Goal: Task Accomplishment & Management: Complete application form

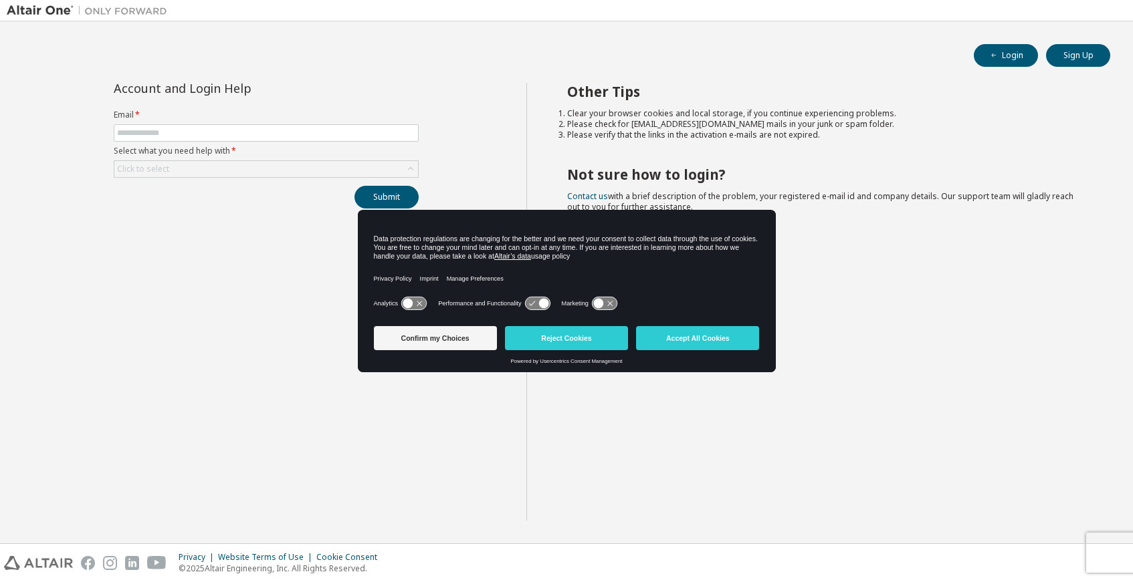
click at [411, 98] on div "Account and Login Help Email * Select what you need help with * Click to select…" at bounding box center [266, 146] width 321 height 126
click at [245, 293] on div "Account and Login Help Email * Select what you need help with * Click to select…" at bounding box center [267, 302] width 520 height 438
click at [1079, 54] on button "Sign Up" at bounding box center [1078, 55] width 64 height 23
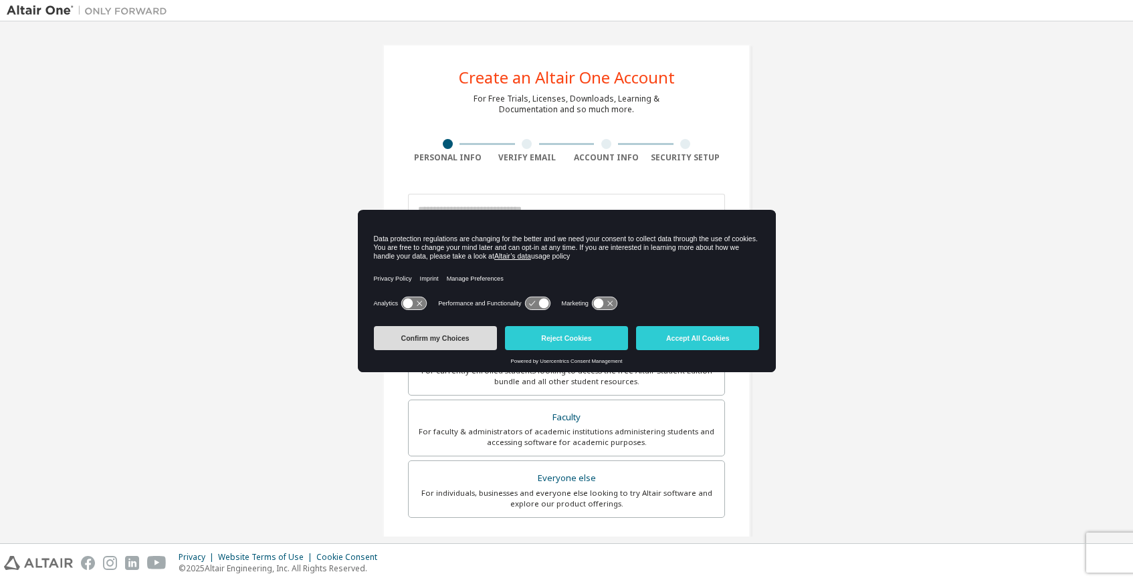
click at [446, 334] on button "Confirm my Choices" at bounding box center [435, 338] width 123 height 24
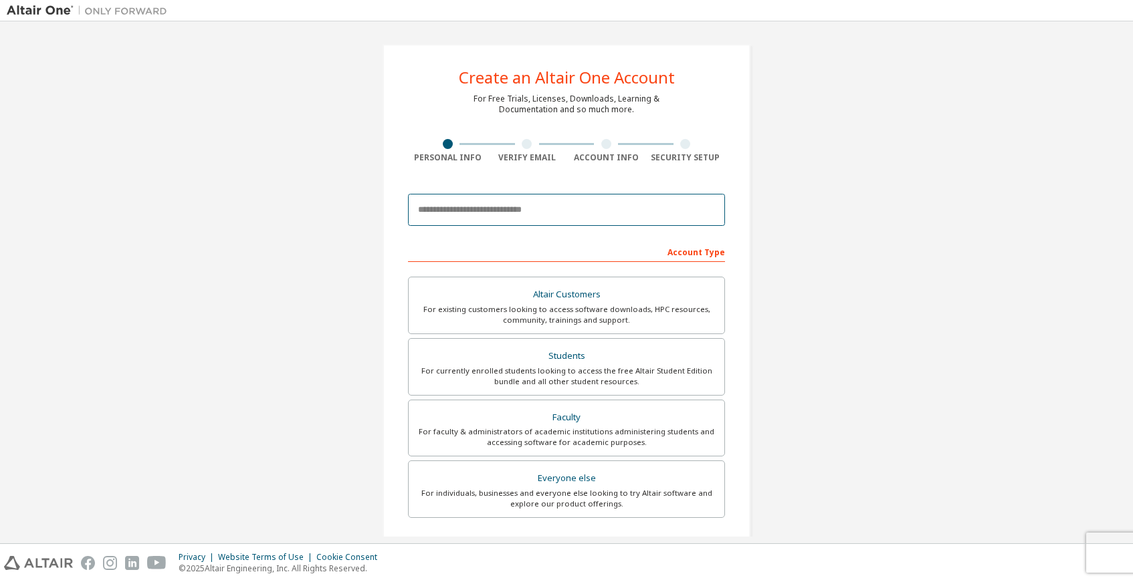
click at [528, 213] on input "email" at bounding box center [566, 210] width 317 height 32
type input "**********"
type input "*****"
type input "*******"
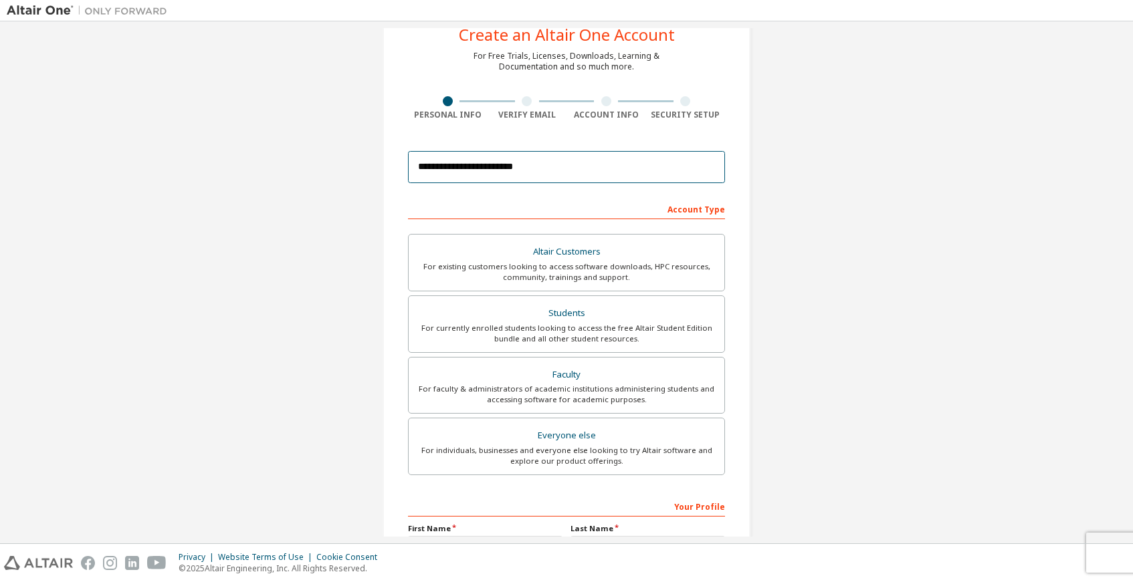
scroll to position [45, 0]
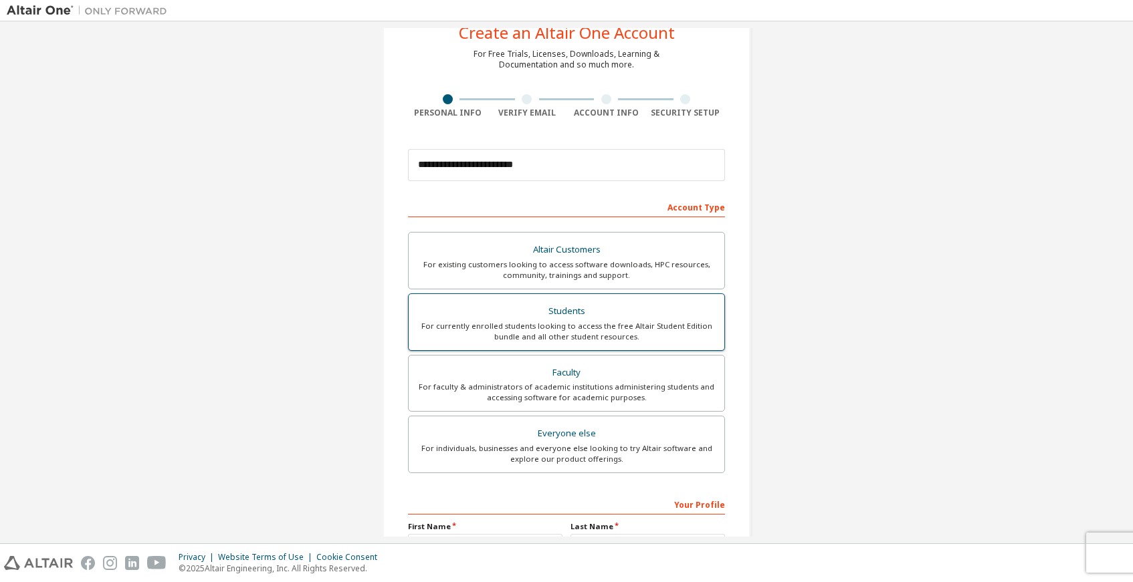
click at [677, 308] on div "Students" at bounding box center [567, 311] width 300 height 19
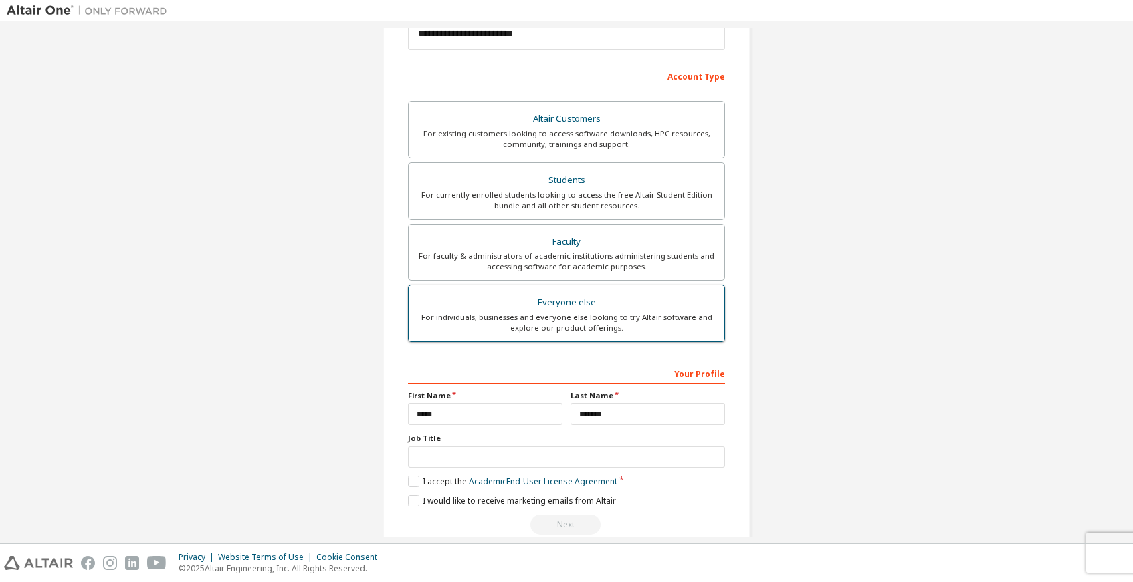
scroll to position [199, 0]
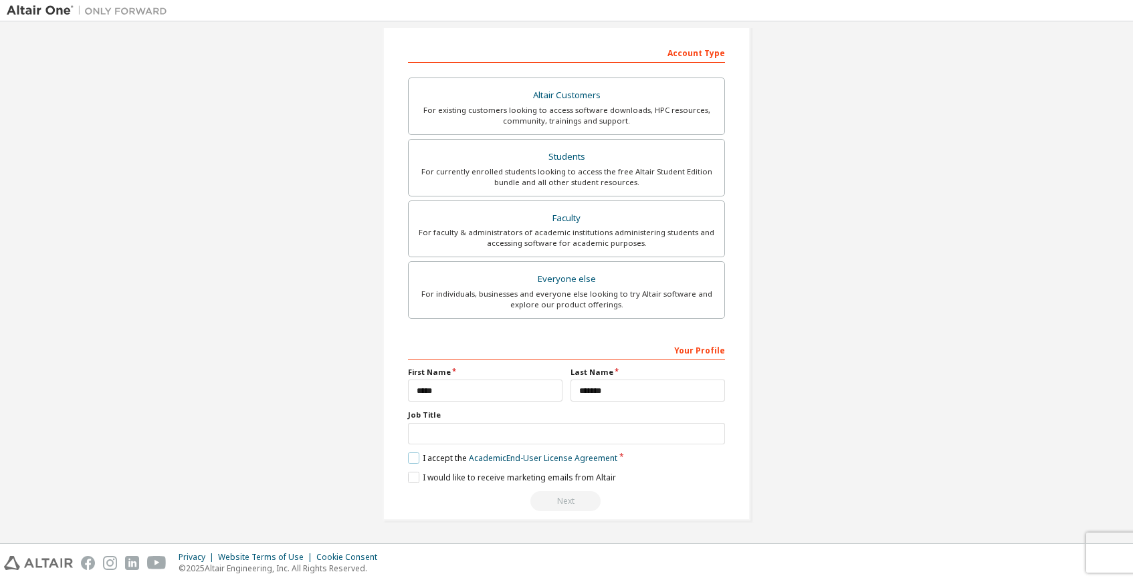
click at [411, 460] on label "I accept the Academic End-User License Agreement" at bounding box center [512, 458] width 209 height 11
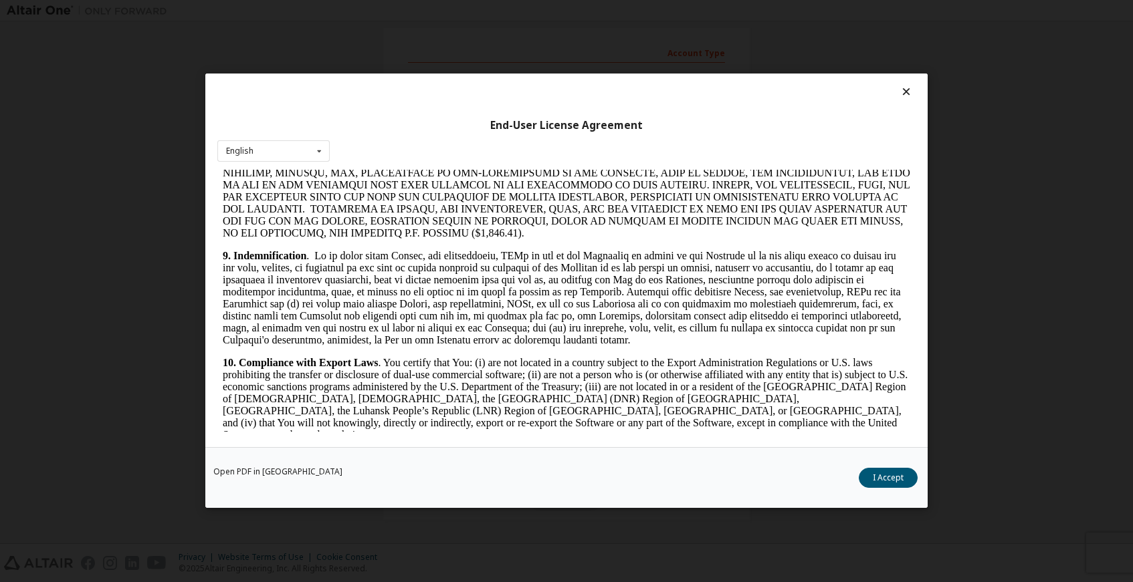
scroll to position [2113, 0]
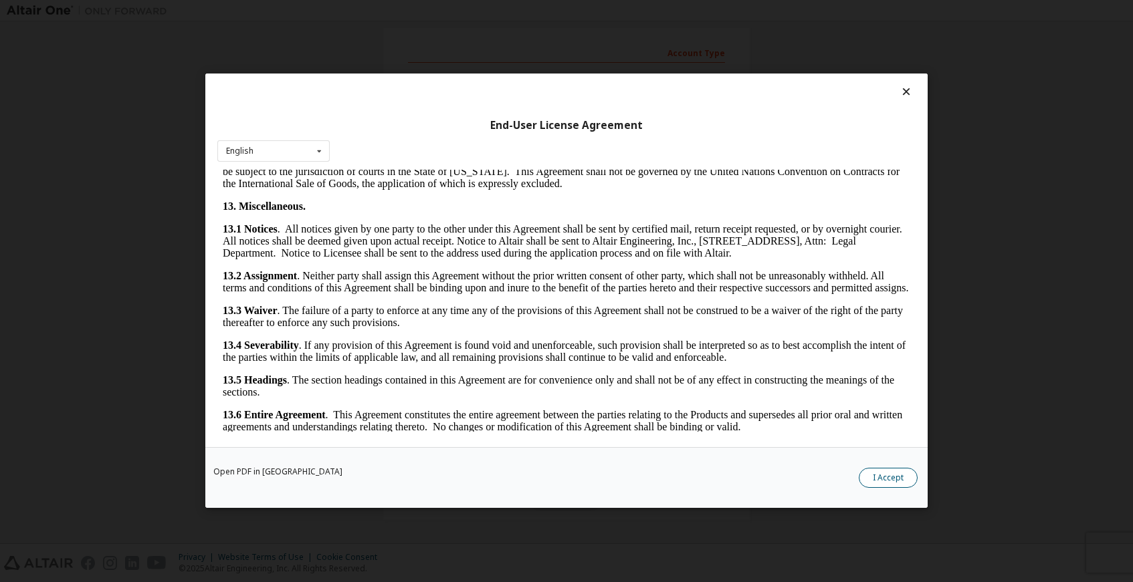
click at [906, 482] on button "I Accept" at bounding box center [888, 479] width 59 height 20
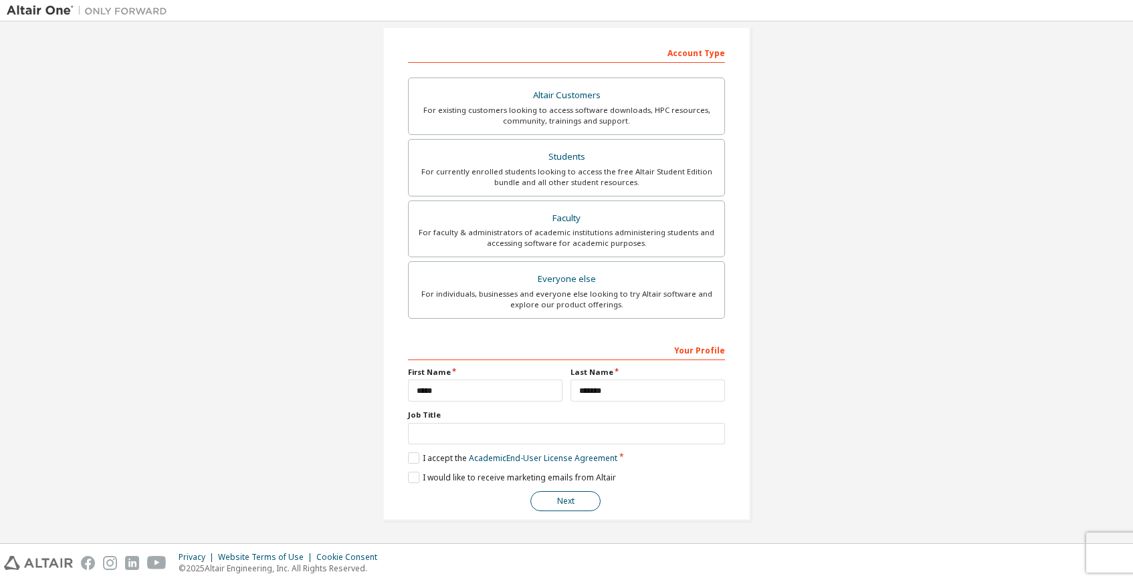
click at [562, 502] on button "Next" at bounding box center [565, 502] width 70 height 20
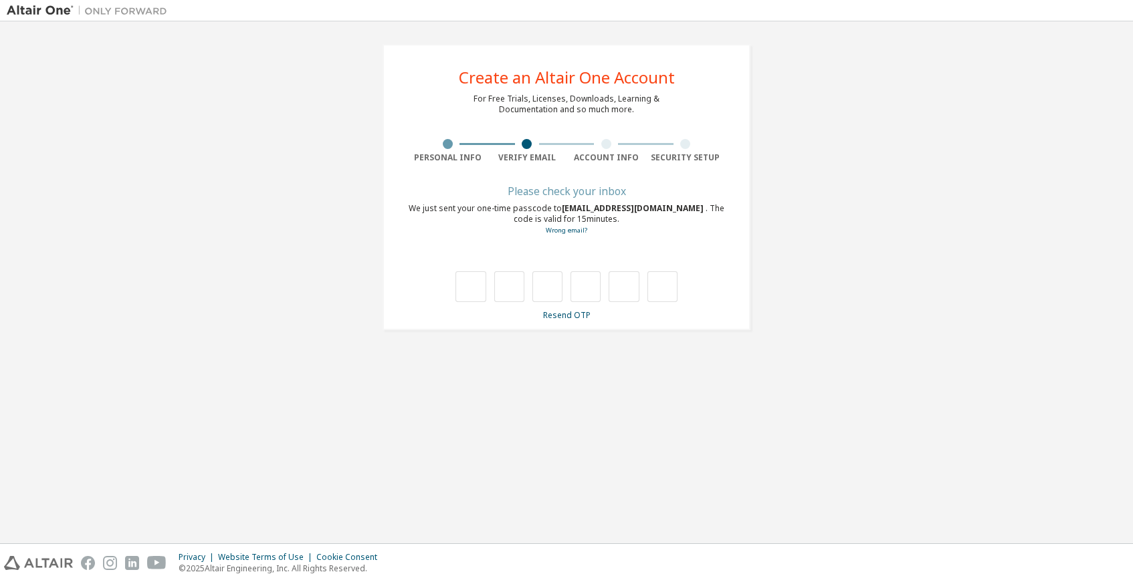
scroll to position [0, 0]
type input "*"
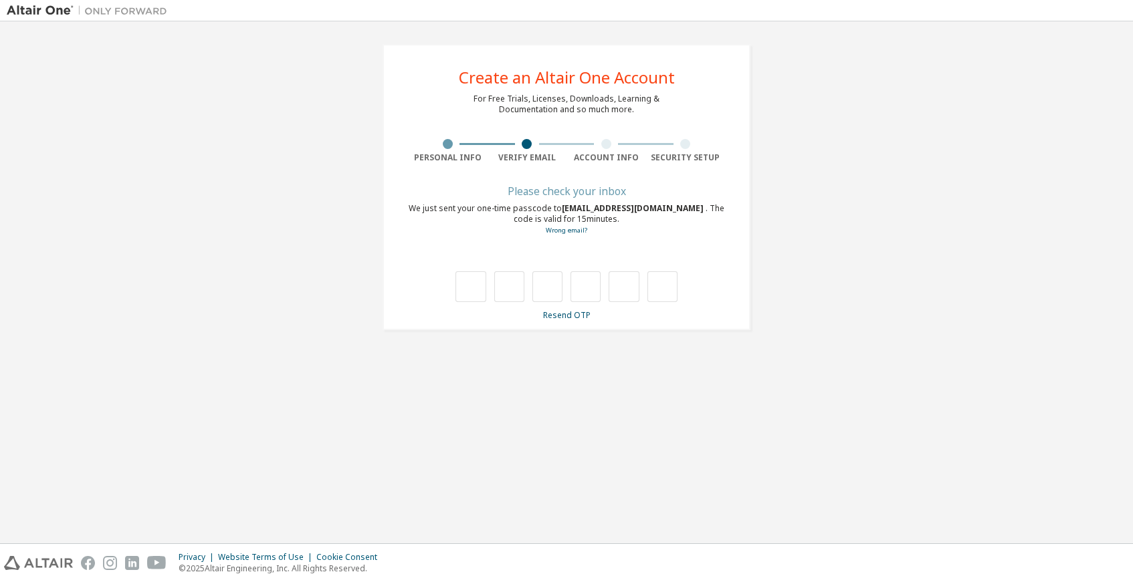
type input "*"
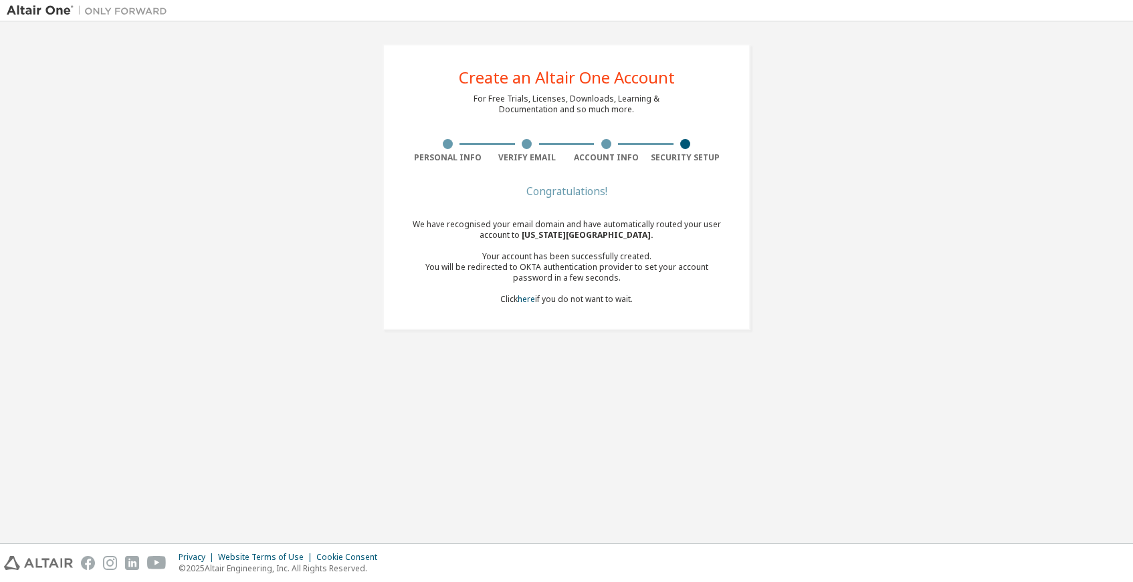
click at [595, 252] on div "Your account has been successfully created." at bounding box center [566, 256] width 317 height 11
click at [528, 300] on link "here" at bounding box center [526, 299] width 17 height 11
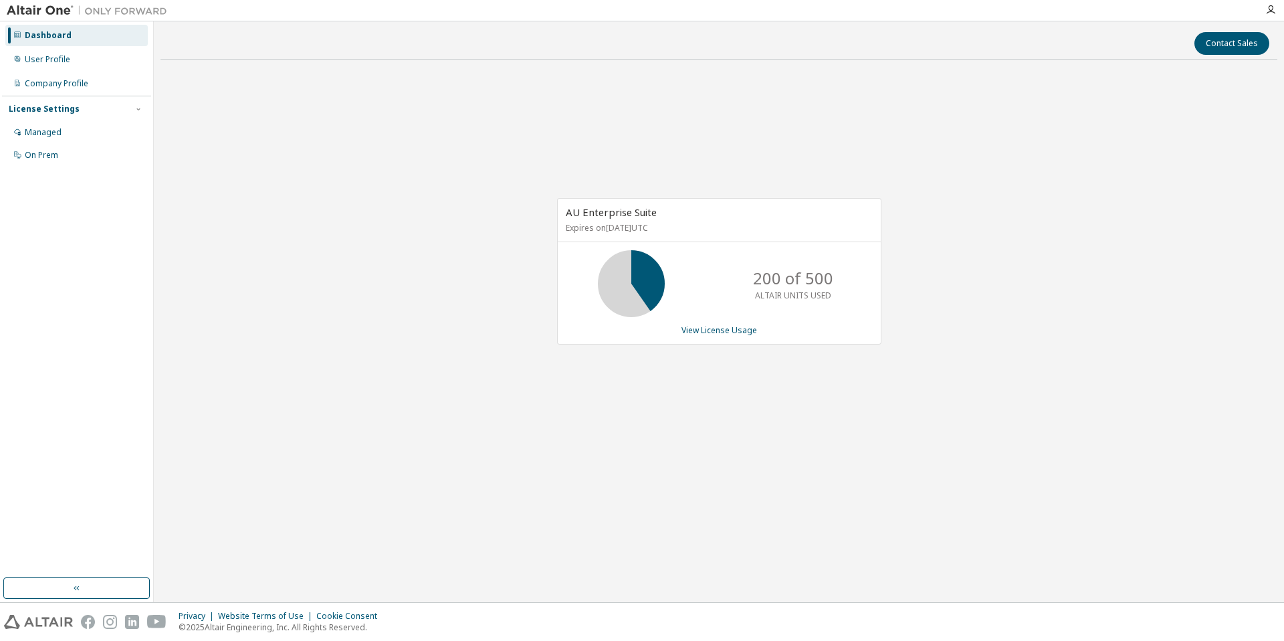
click at [754, 276] on p "200 of 500" at bounding box center [793, 278] width 80 height 23
click at [631, 272] on icon at bounding box center [631, 283] width 33 height 33
click at [57, 31] on div "Dashboard" at bounding box center [48, 35] width 47 height 11
click at [1270, 7] on icon "button" at bounding box center [1270, 10] width 11 height 11
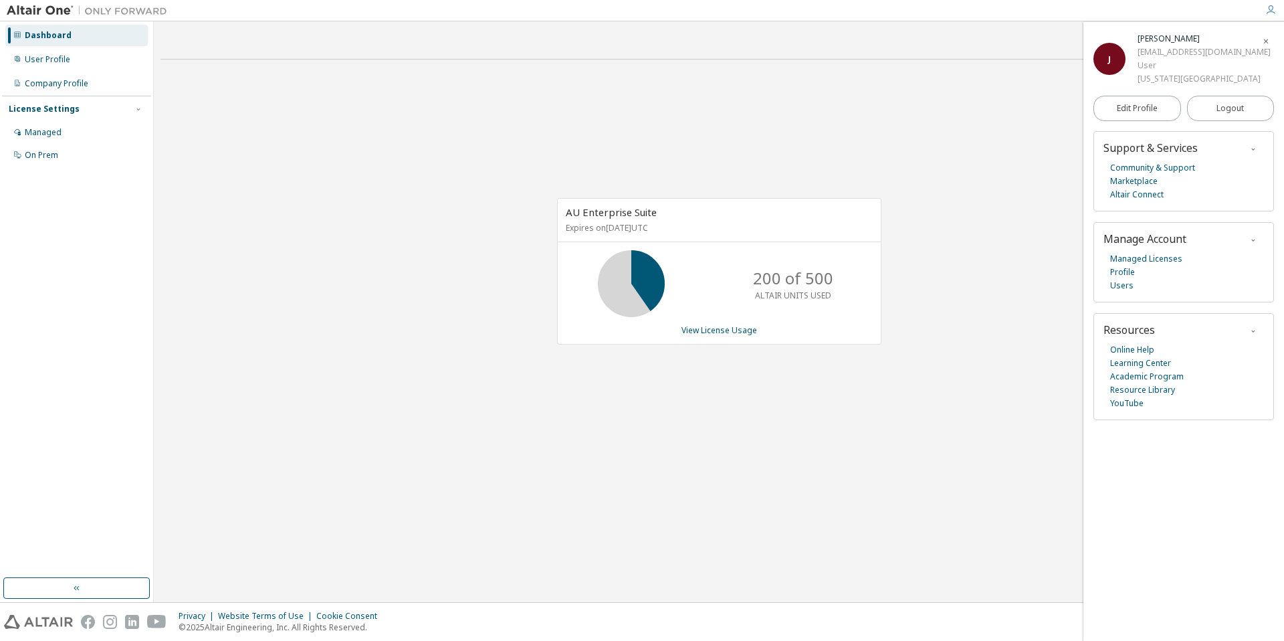
click at [451, 125] on div "AU Enterprise Suite Expires on October 13, 2025 UTC 200 of 500 ALTAIR UNITS USE…" at bounding box center [718, 278] width 1117 height 417
click at [300, 231] on div "AU Enterprise Suite Expires on October 13, 2025 UTC 200 of 500 ALTAIR UNITS USE…" at bounding box center [718, 278] width 1117 height 417
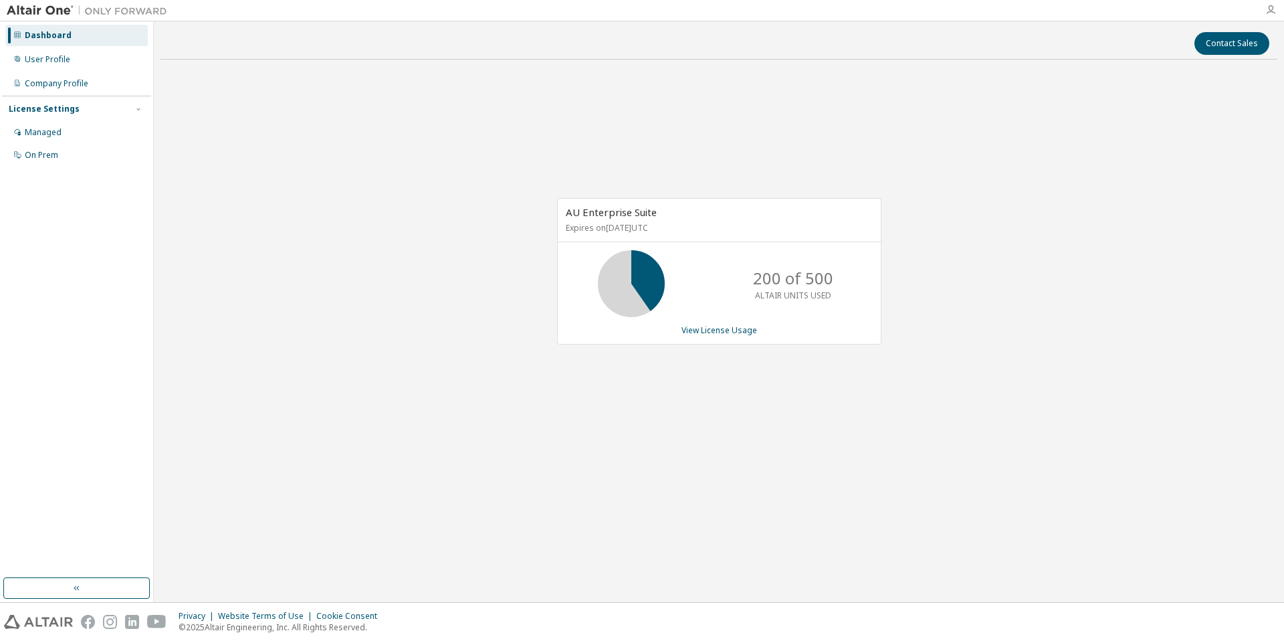
click at [1265, 12] on icon "button" at bounding box center [1270, 10] width 11 height 11
